Goal: Information Seeking & Learning: Learn about a topic

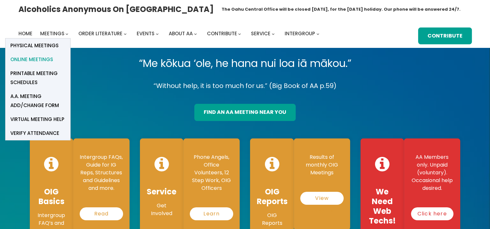
click at [40, 60] on span "Online Meetings" at bounding box center [31, 59] width 43 height 9
click at [35, 57] on span "Online Meetings" at bounding box center [31, 59] width 43 height 9
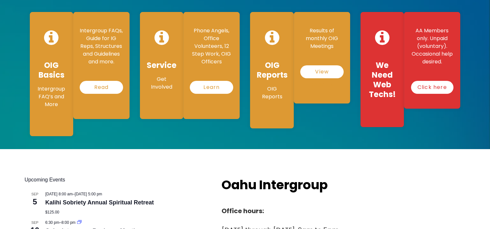
scroll to position [130, 0]
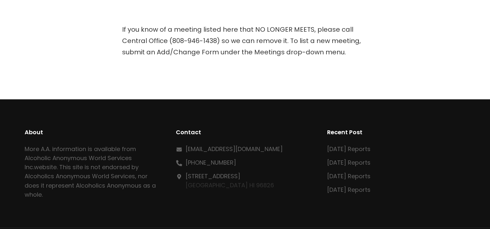
scroll to position [162, 0]
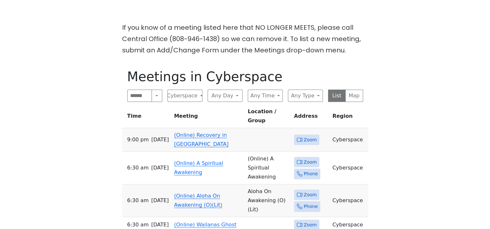
click at [212, 132] on link "(Online) Recovery in Da House" at bounding box center [201, 139] width 54 height 15
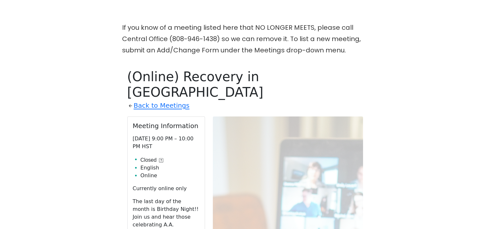
scroll to position [226, 0]
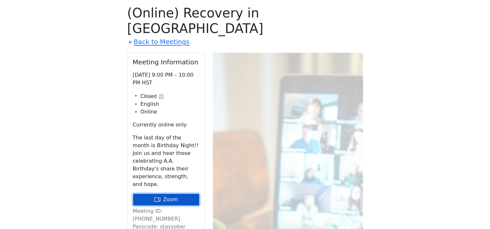
click at [176, 194] on link "Zoom" at bounding box center [166, 200] width 67 height 12
